Goal: Register for event/course

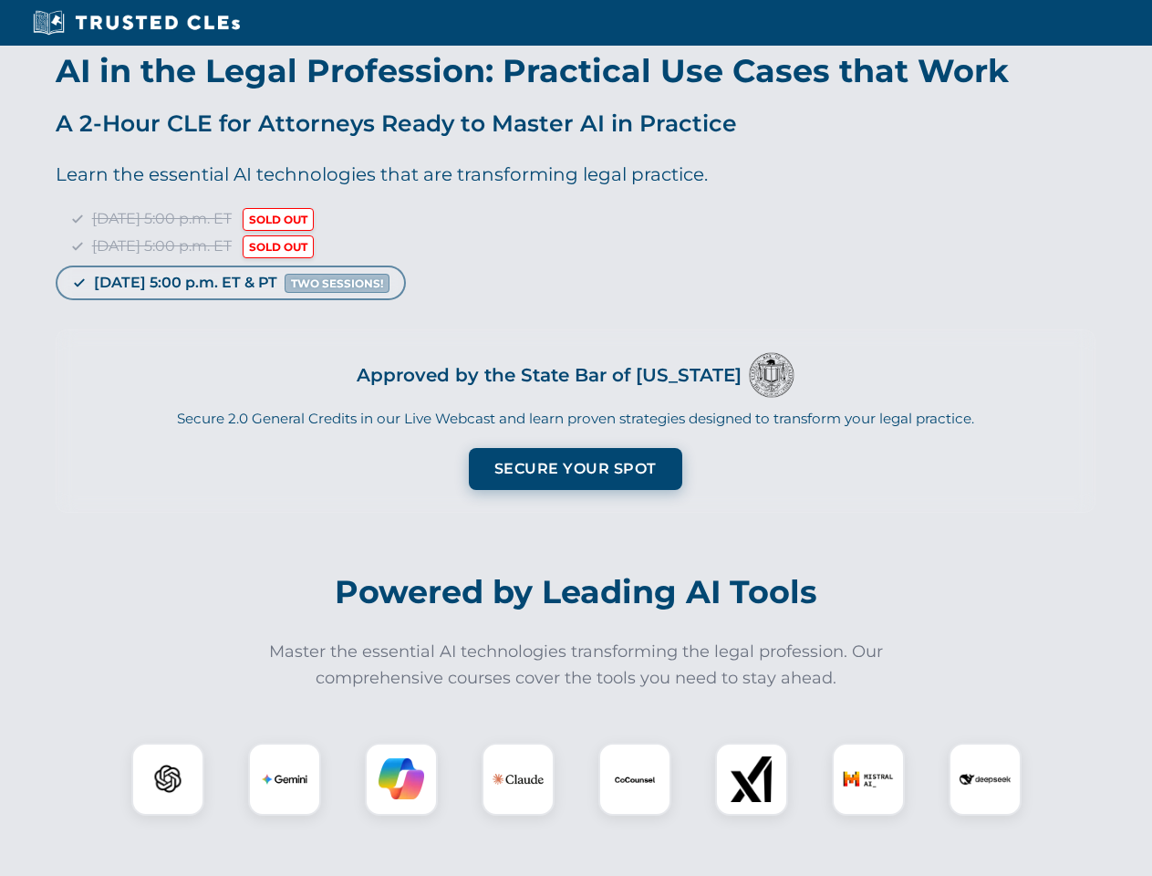
click at [575, 469] on button "Secure Your Spot" at bounding box center [575, 469] width 213 height 42
click at [168, 779] on img at bounding box center [167, 779] width 53 height 53
click at [285, 779] on img at bounding box center [285, 779] width 46 height 46
